Goal: Transaction & Acquisition: Obtain resource

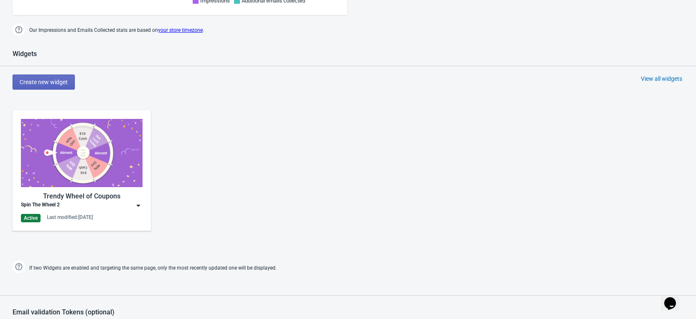
scroll to position [275, 0]
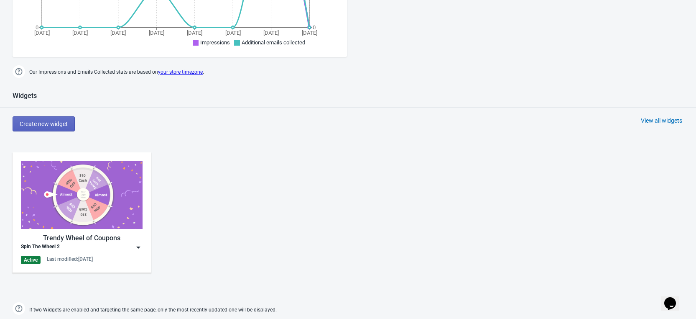
click at [140, 248] on img at bounding box center [138, 247] width 8 height 8
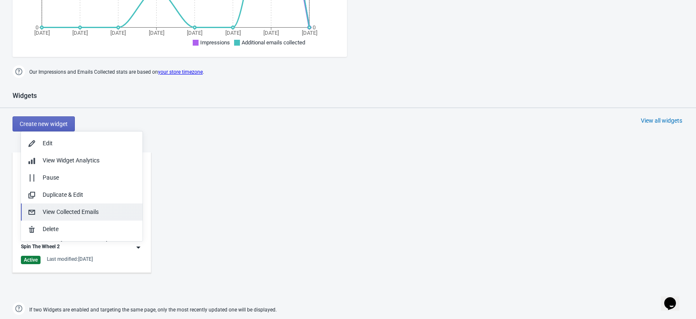
click at [97, 212] on div "View Collected Emails" at bounding box center [89, 211] width 93 height 9
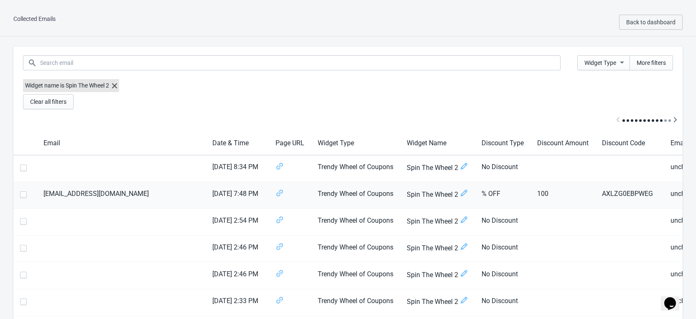
scroll to position [125, 0]
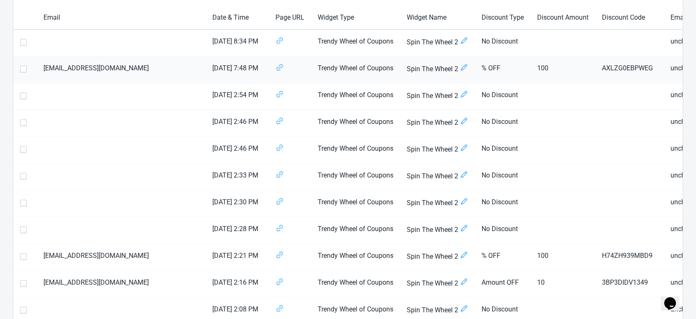
click at [21, 69] on span at bounding box center [23, 69] width 7 height 7
click at [20, 69] on input "checkbox" at bounding box center [20, 73] width 0 height 15
checkbox input "true"
click at [22, 259] on span at bounding box center [23, 256] width 7 height 7
click at [20, 259] on input "checkbox" at bounding box center [20, 260] width 0 height 15
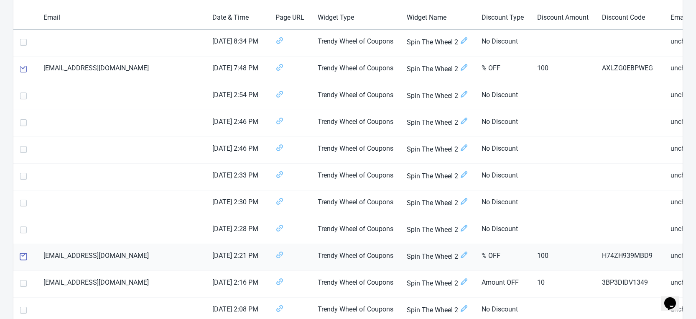
checkbox input "true"
click at [24, 281] on span at bounding box center [23, 283] width 7 height 7
click at [20, 281] on input "checkbox" at bounding box center [20, 287] width 0 height 15
checkbox input "true"
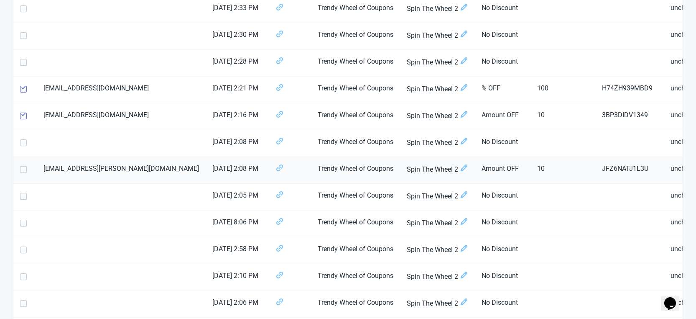
click at [23, 171] on span at bounding box center [23, 169] width 7 height 7
click at [20, 171] on input "checkbox" at bounding box center [20, 173] width 0 height 15
checkbox input "true"
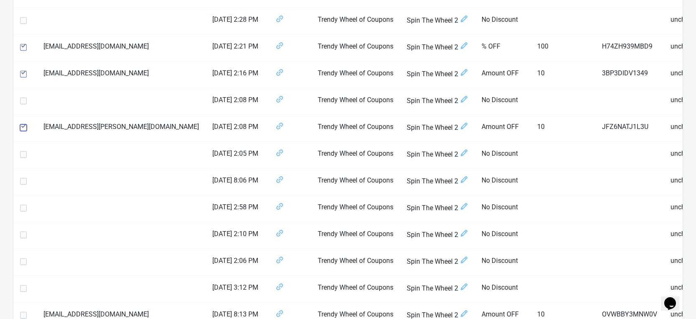
scroll to position [502, 0]
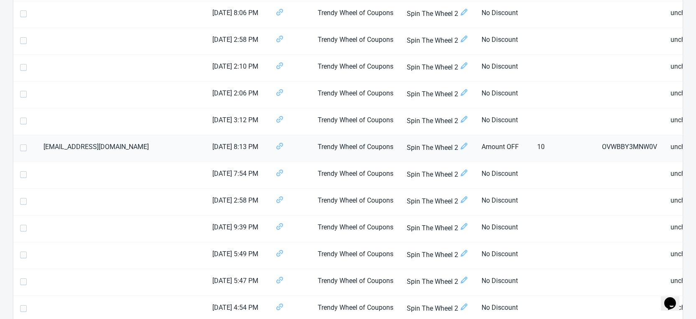
click at [23, 148] on span at bounding box center [23, 147] width 7 height 7
click at [20, 148] on input "checkbox" at bounding box center [20, 151] width 0 height 15
checkbox input "true"
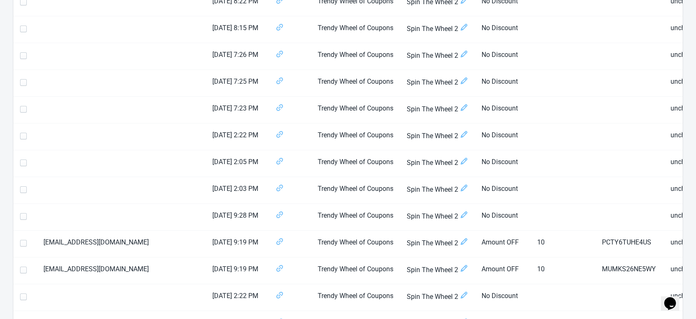
scroll to position [1269, 0]
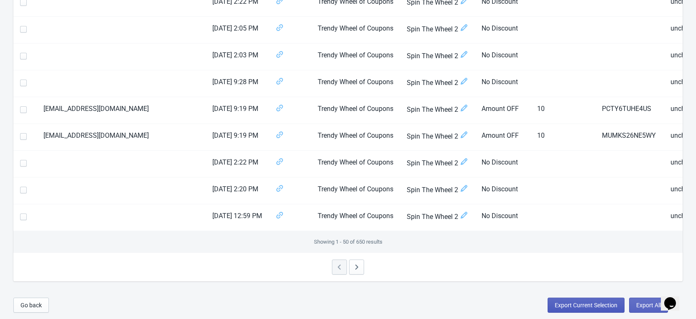
click at [583, 305] on span "Export Current Selection" at bounding box center [586, 305] width 63 height 7
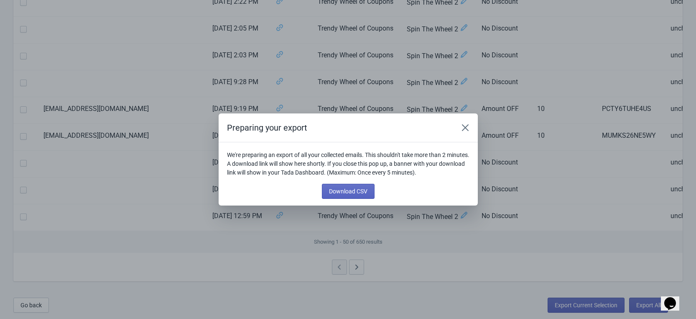
click at [342, 181] on div "We're preparing an export of all your collected emails. This shouldn't take mor…" at bounding box center [348, 175] width 243 height 48
click at [346, 191] on span "Download CSV" at bounding box center [348, 191] width 38 height 7
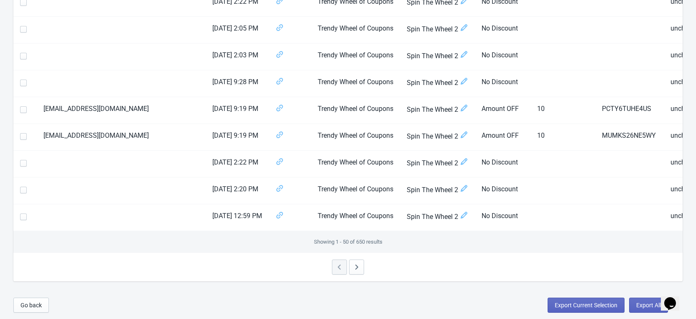
scroll to position [1018, 0]
